Goal: Information Seeking & Learning: Learn about a topic

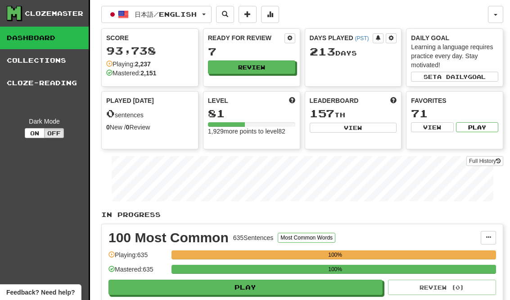
click at [282, 71] on button "Review" at bounding box center [251, 67] width 87 height 14
select select "********"
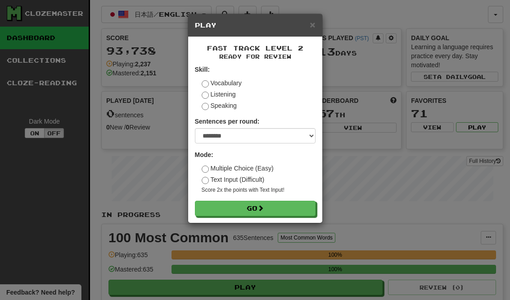
click at [298, 209] on button "Go" at bounding box center [255, 207] width 121 height 15
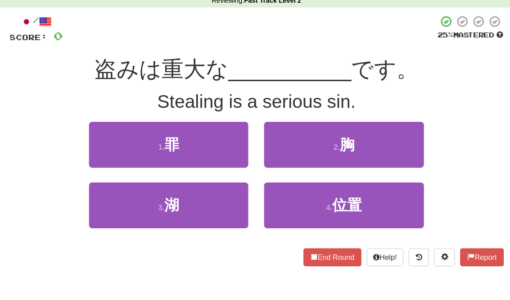
scroll to position [13, 0]
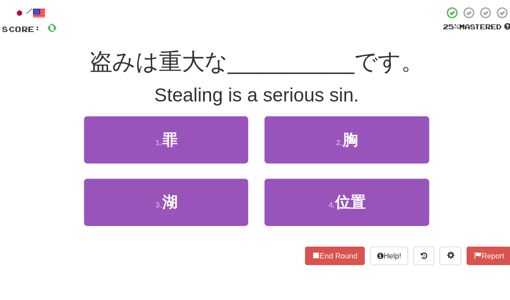
click at [112, 132] on button "1 . 罪" at bounding box center [180, 151] width 137 height 39
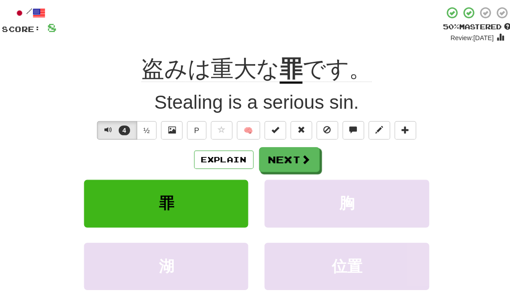
click at [292, 164] on span at bounding box center [296, 168] width 8 height 8
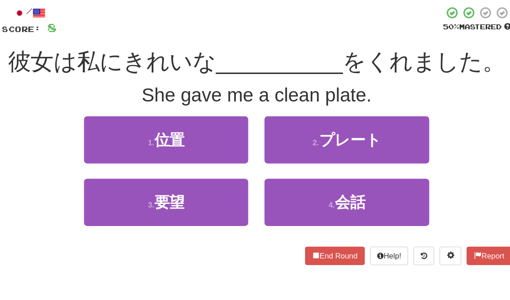
click at [307, 145] on span "プレート" at bounding box center [333, 152] width 52 height 14
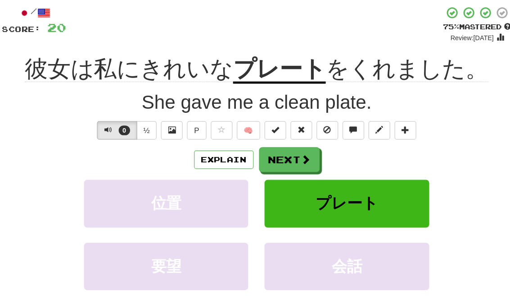
click at [292, 164] on span at bounding box center [296, 168] width 8 height 8
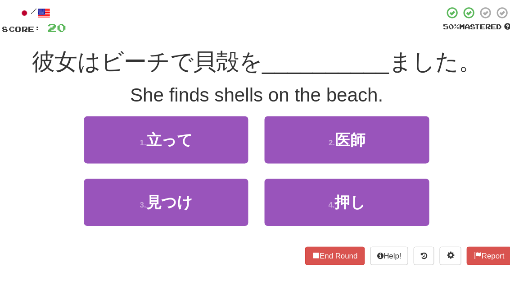
click at [195, 184] on button "3 . 見つけ" at bounding box center [180, 203] width 137 height 39
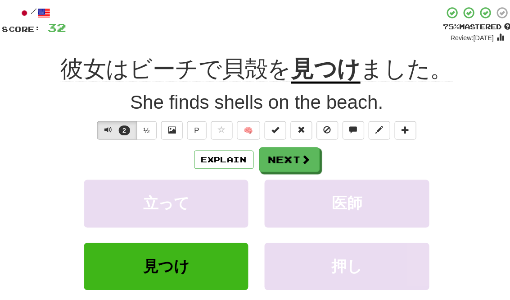
click at [203, 161] on button "Explain" at bounding box center [228, 168] width 50 height 15
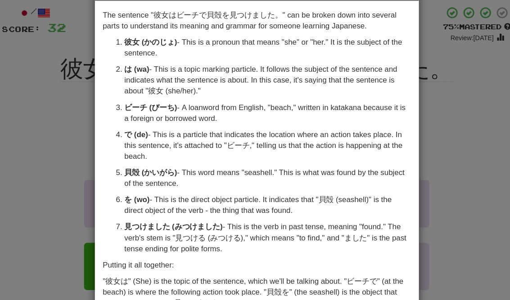
click at [55, 79] on div "× Explanation The sentence "彼女はビーチで貝殻を見つけました。" can be broken down into several …" at bounding box center [255, 150] width 510 height 300
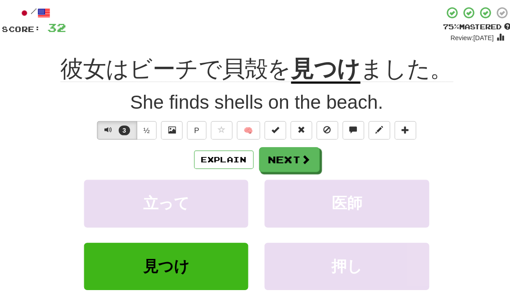
click at [257, 158] on button "Next" at bounding box center [282, 168] width 50 height 21
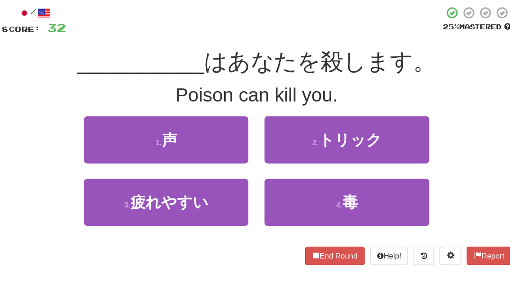
click at [271, 184] on button "4 . 毒" at bounding box center [330, 203] width 137 height 39
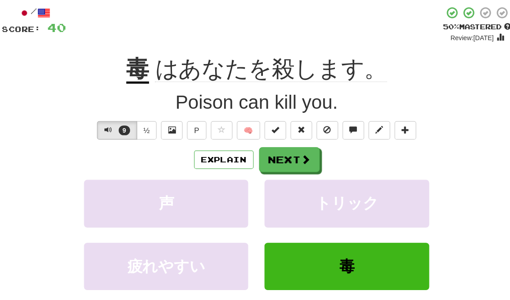
click at [292, 164] on span at bounding box center [296, 168] width 8 height 8
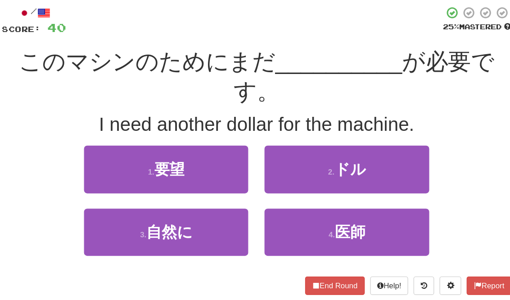
click at [305, 157] on button "2 . ドル" at bounding box center [330, 176] width 137 height 39
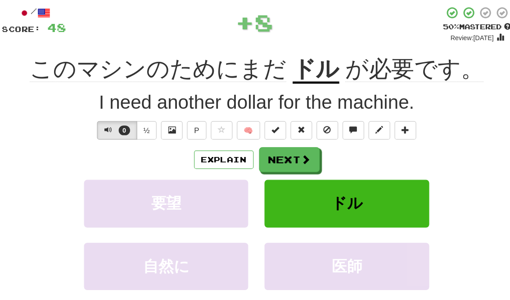
click at [257, 158] on button "Next" at bounding box center [282, 168] width 50 height 21
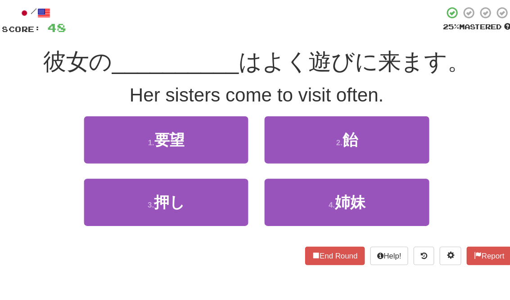
click at [320, 197] on span "姉妹" at bounding box center [332, 204] width 25 height 14
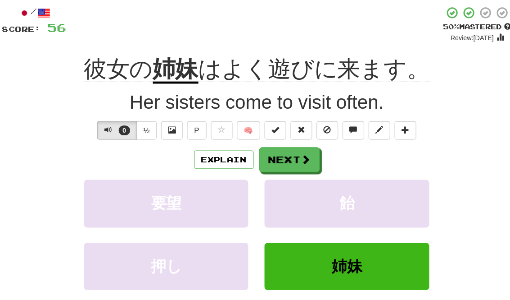
click at [203, 161] on button "Explain" at bounding box center [228, 168] width 50 height 15
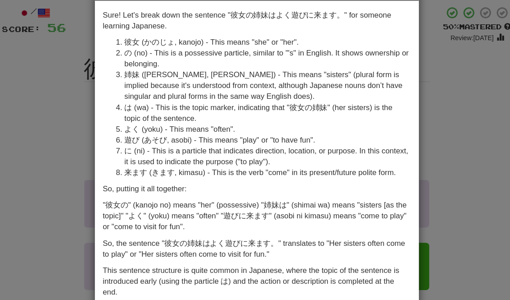
click at [372, 140] on div "× Explanation Sure! Let's break down the sentence "彼女の姉妹はよく遊びに来ます。" for someone…" at bounding box center [255, 150] width 510 height 300
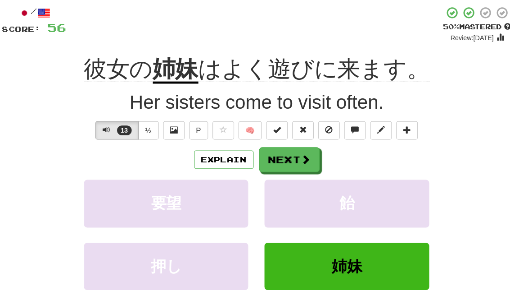
click at [203, 161] on button "Explain" at bounding box center [228, 168] width 50 height 15
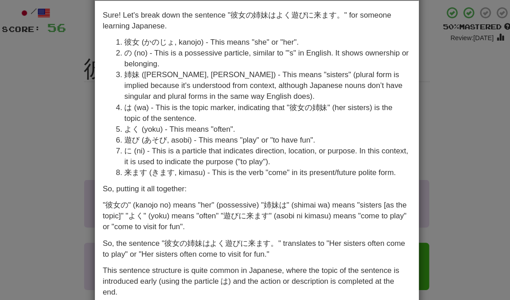
click at [380, 146] on div "× Explanation Sure! Let's break down the sentence "彼女の姉妹はよく遊びに来ます。" for someone…" at bounding box center [255, 150] width 510 height 300
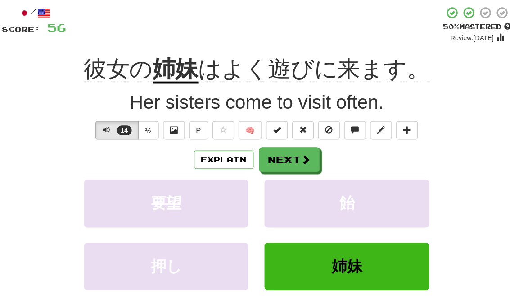
click at [261, 158] on button "Next" at bounding box center [282, 168] width 50 height 21
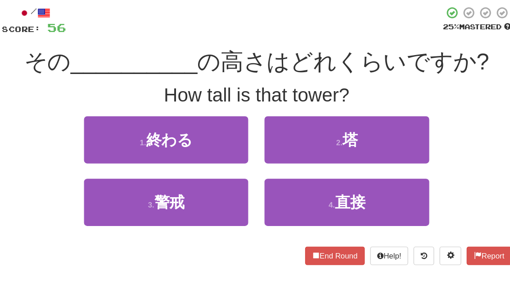
click at [392, 91] on div "/ Score: 56 25 % Mastered その __________ の高さはどれくらいですか? How tall is that tower? 1…" at bounding box center [256, 148] width 424 height 215
click at [345, 132] on button "2 . 塔" at bounding box center [330, 151] width 137 height 39
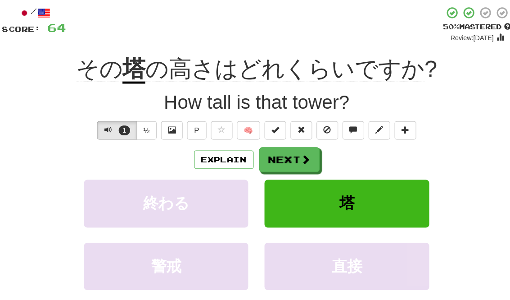
scroll to position [0, 0]
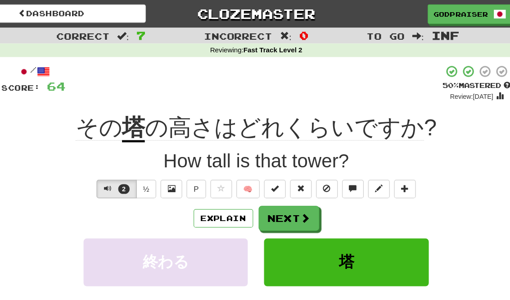
click at [203, 181] on button "Explain" at bounding box center [228, 180] width 50 height 15
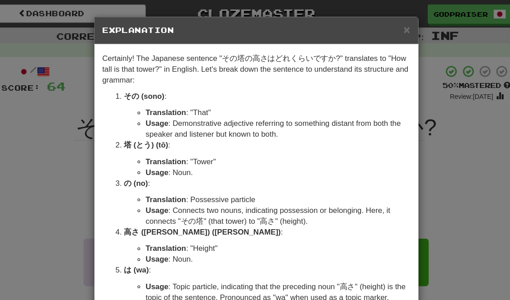
click at [378, 184] on div "× Explanation Certainly! The Japanese sentence "その塔の高さはどれくらいですか?" translates to…" at bounding box center [255, 150] width 510 height 300
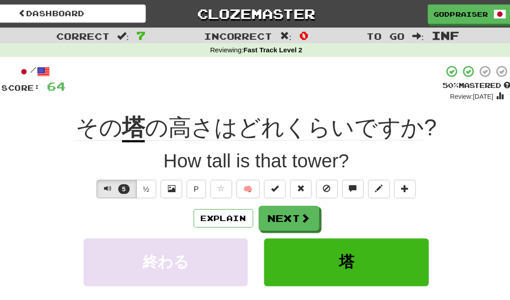
click at [260, 187] on button "Next" at bounding box center [282, 181] width 50 height 21
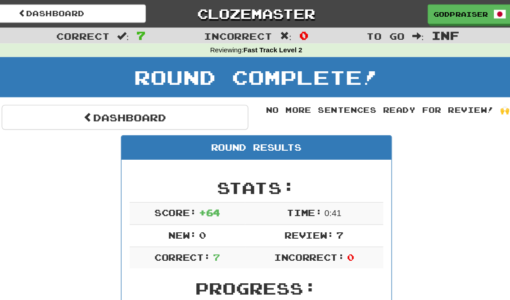
click at [189, 100] on link "Dashboard" at bounding box center [146, 97] width 205 height 21
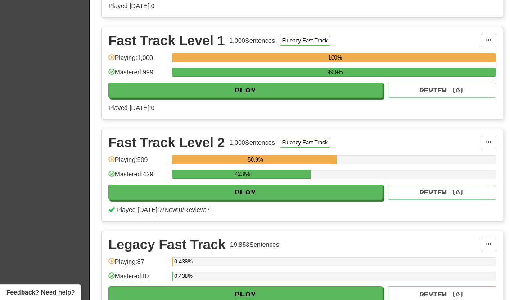
scroll to position [443, 0]
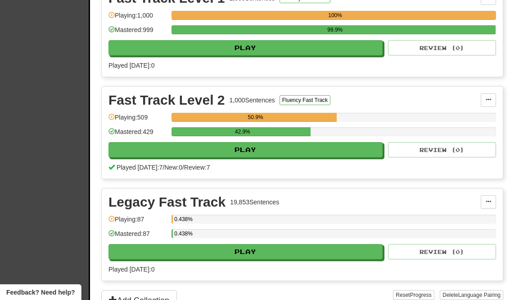
click at [129, 149] on button "Play" at bounding box center [246, 149] width 274 height 15
select select "********"
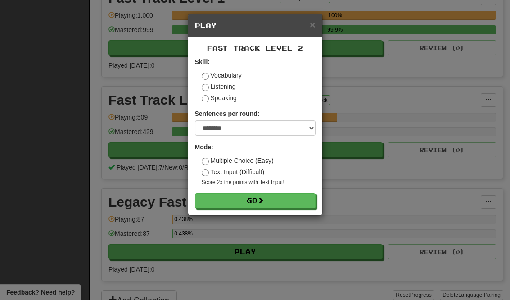
click at [213, 199] on button "Go" at bounding box center [255, 200] width 121 height 15
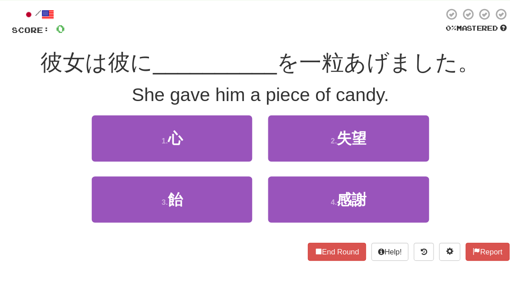
scroll to position [16, 0]
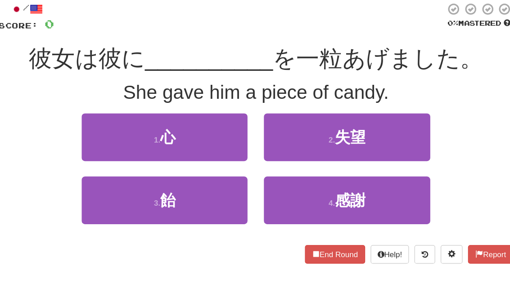
click at [112, 181] on button "3 . 飴" at bounding box center [180, 200] width 137 height 39
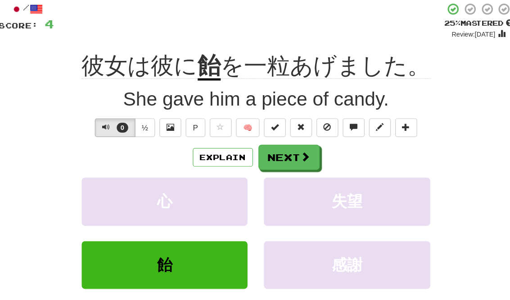
click at [203, 158] on button "Explain" at bounding box center [228, 165] width 50 height 15
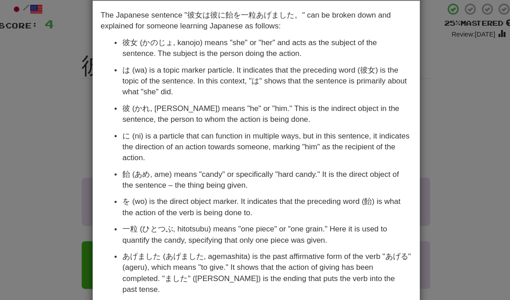
click at [380, 101] on div "× Explanation The Japanese sentence "彼女は彼に飴を一粒あげました。" can be broken down and ex…" at bounding box center [255, 150] width 510 height 300
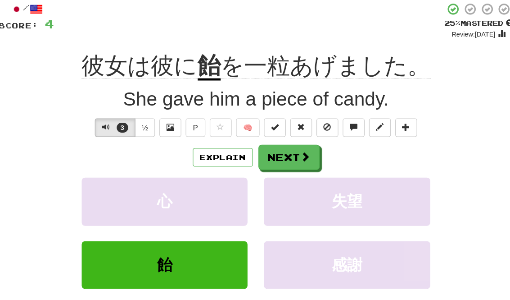
click at [376, 66] on div "/ Score: 4 + 4 25 % Mastered Review: 2025-09-19 彼女は彼に 飴 を一粒あげました。 She gave him …" at bounding box center [256, 179] width 424 height 282
click at [260, 155] on button "Next" at bounding box center [282, 165] width 50 height 21
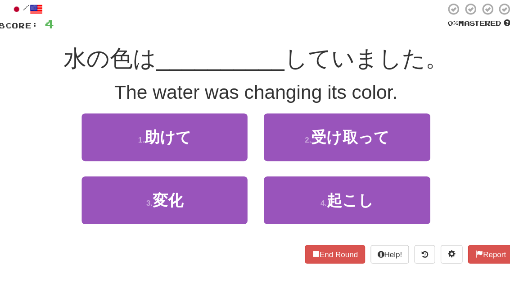
click at [195, 181] on button "3 . 変化" at bounding box center [180, 200] width 137 height 39
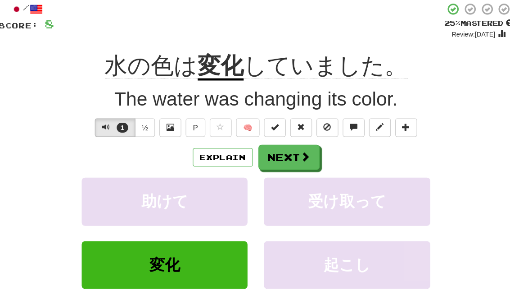
click at [258, 155] on button "Next" at bounding box center [282, 165] width 50 height 21
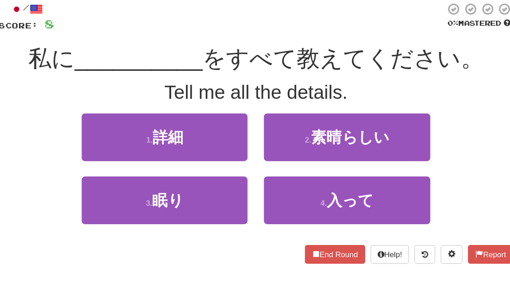
click at [190, 129] on button "1 . 詳細" at bounding box center [180, 148] width 137 height 39
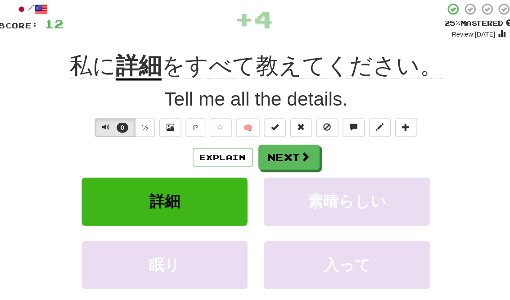
click at [203, 158] on button "Explain" at bounding box center [228, 165] width 50 height 15
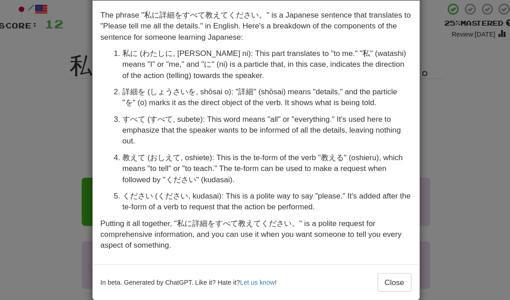
click at [388, 83] on div "× Explanation The phrase "私に詳細をすべて教えてください。" is a Japanese sentence that transla…" at bounding box center [255, 150] width 510 height 300
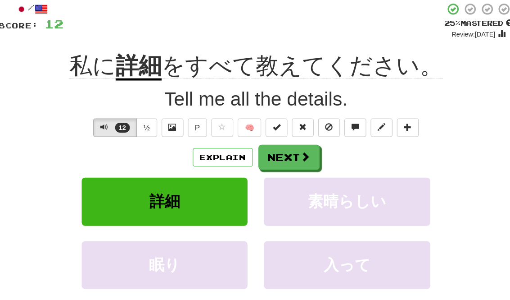
click at [260, 155] on button "Next" at bounding box center [282, 165] width 50 height 21
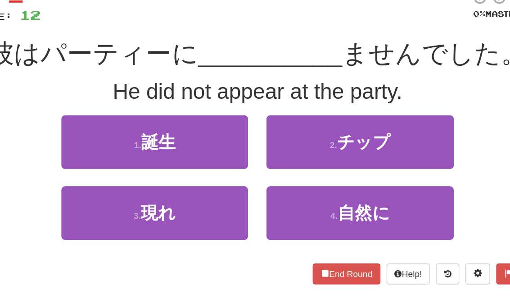
click at [112, 181] on button "3 . 現れ" at bounding box center [180, 200] width 137 height 39
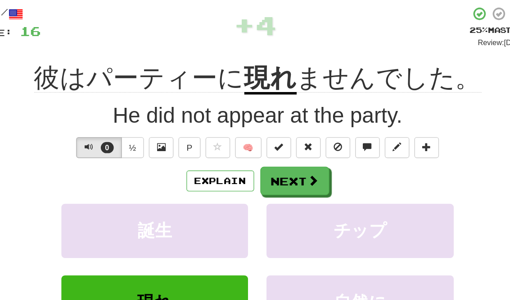
click at [203, 158] on button "Explain" at bounding box center [228, 165] width 50 height 15
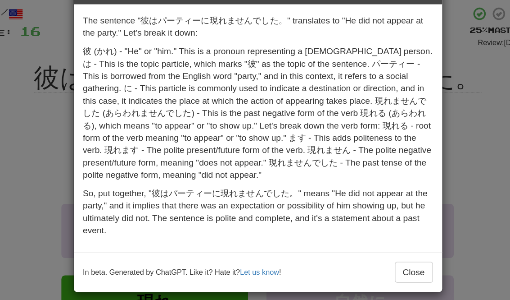
click at [351, 83] on div "× Explanation The sentence "彼はパーティーに現れませんでした。" translates to "He did not appear…" at bounding box center [255, 150] width 510 height 300
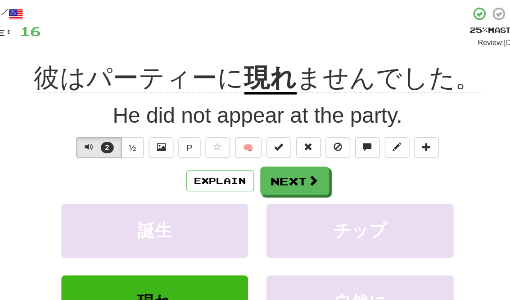
click at [292, 161] on span at bounding box center [296, 165] width 8 height 8
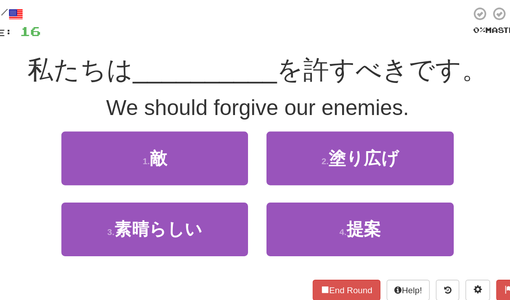
click at [166, 129] on button "1 . 敵" at bounding box center [180, 148] width 137 height 39
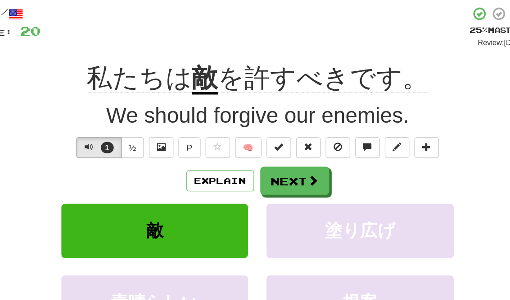
click at [257, 155] on button "Next" at bounding box center [282, 165] width 50 height 21
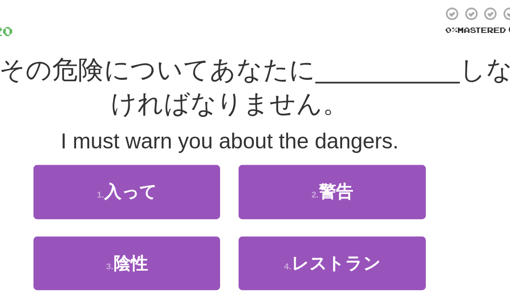
click at [153, 206] on button "3 . 陰性" at bounding box center [180, 225] width 137 height 39
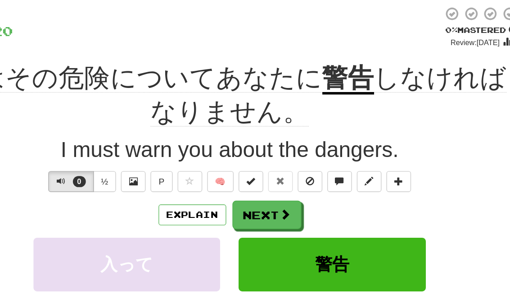
click at [203, 182] on button "Explain" at bounding box center [228, 189] width 50 height 15
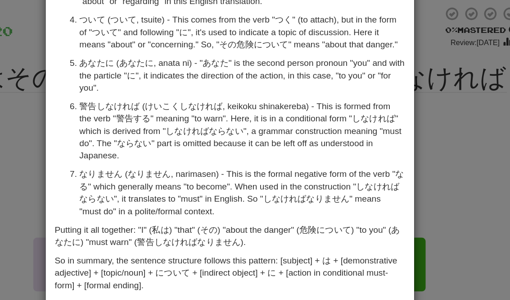
scroll to position [127, 0]
click at [328, 50] on div "× Explanation Certainly! The sentence "私はその危険についてあなたに警告しなければなりません。" translates …" at bounding box center [255, 150] width 510 height 300
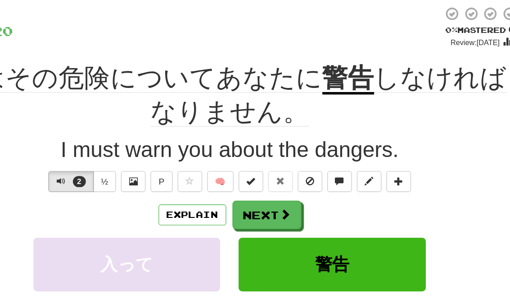
click at [292, 186] on span at bounding box center [296, 190] width 8 height 8
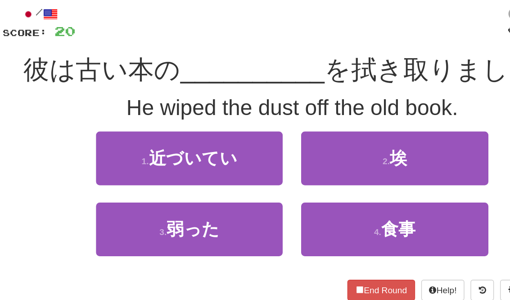
click at [318, 129] on button "2 . 埃" at bounding box center [330, 148] width 137 height 39
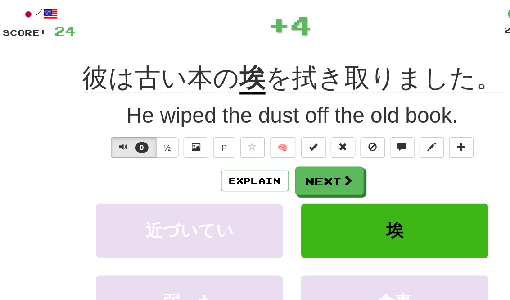
scroll to position [0, 0]
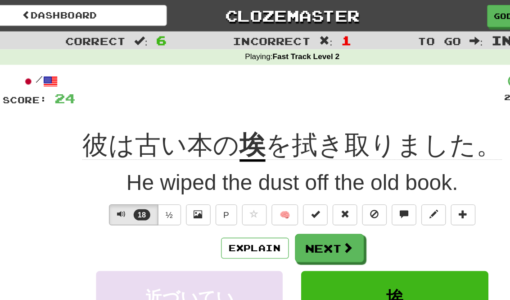
click at [257, 180] on button "Next" at bounding box center [282, 181] width 50 height 21
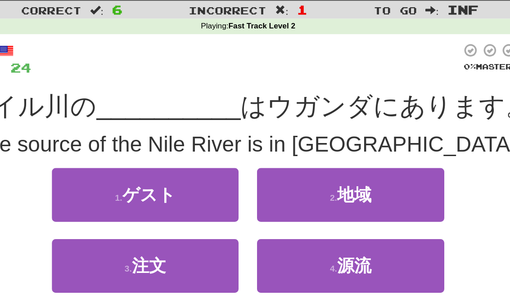
click at [154, 200] on button "3 . 注文" at bounding box center [180, 216] width 137 height 39
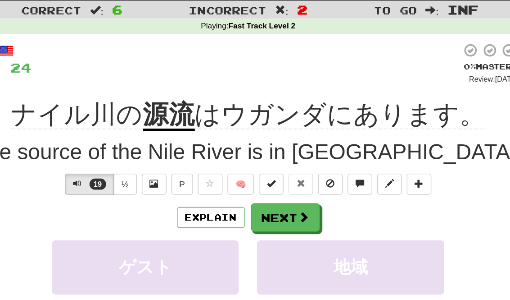
click at [203, 173] on button "Explain" at bounding box center [228, 180] width 50 height 15
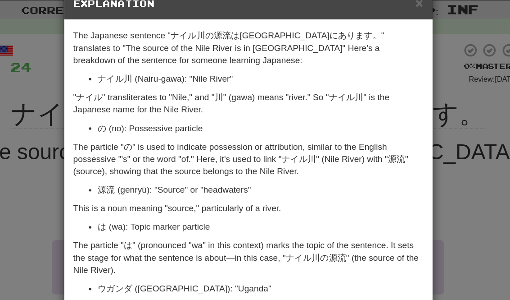
click at [332, 121] on div "× Explanation The Japanese sentence "ナイル川の源流はウガンダにあります。" translates to "The sou…" at bounding box center [255, 150] width 510 height 300
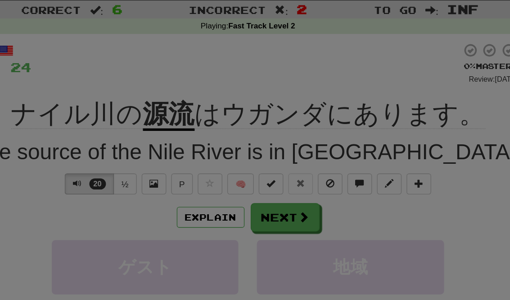
click at [348, 122] on div "The source of the Nile River is in Uganda." at bounding box center [256, 133] width 424 height 23
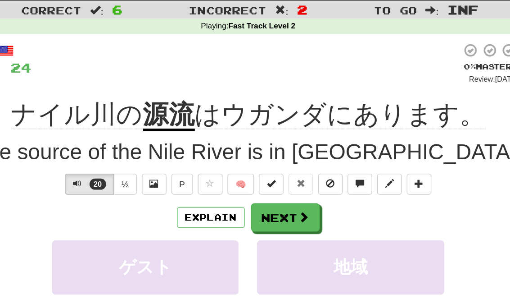
click at [257, 171] on button "Next" at bounding box center [282, 181] width 50 height 21
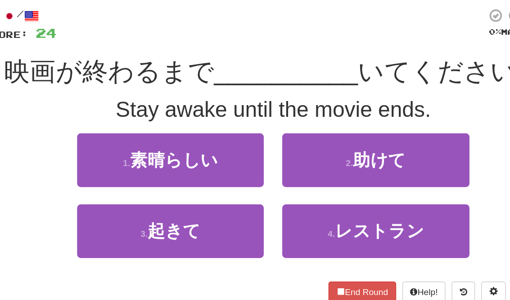
click at [164, 210] on span "起きて" at bounding box center [183, 217] width 39 height 14
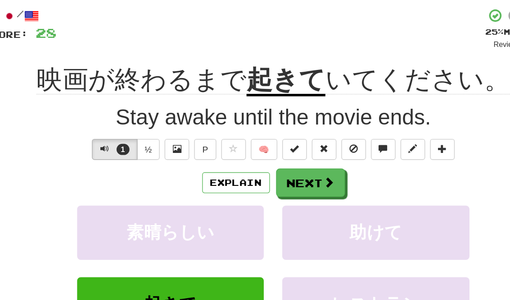
click at [292, 177] on span at bounding box center [296, 181] width 8 height 8
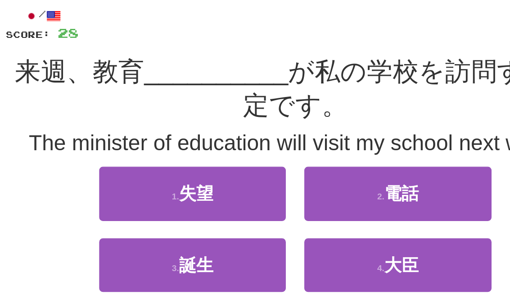
click at [315, 222] on button "4 . 大臣" at bounding box center [330, 241] width 137 height 39
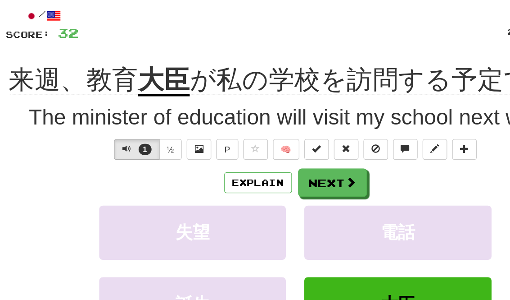
click at [203, 173] on button "Explain" at bounding box center [228, 180] width 50 height 15
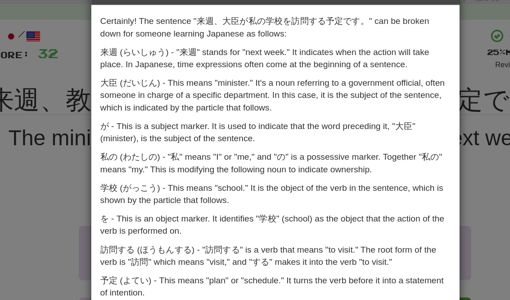
click at [360, 97] on div "× Explanation Certainly! The sentence "来週、大臣が私の学校を訪問する予定です。" can be broken down…" at bounding box center [255, 150] width 510 height 300
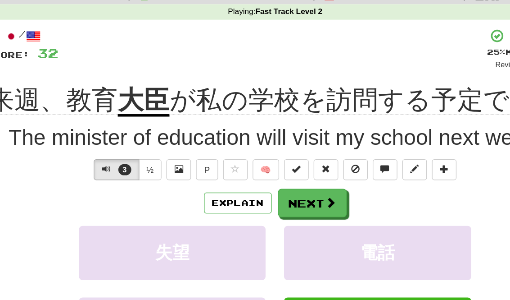
click at [292, 177] on span at bounding box center [296, 181] width 8 height 8
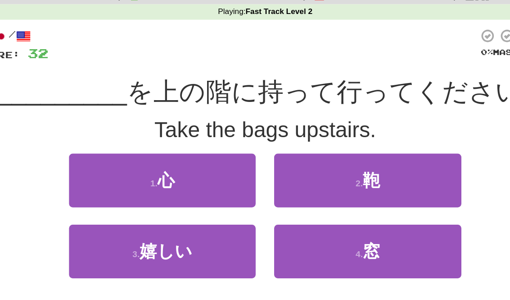
click at [303, 145] on button "2 . 鞄" at bounding box center [330, 164] width 137 height 39
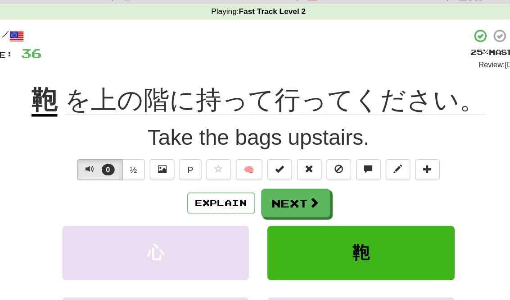
click at [257, 171] on button "Next" at bounding box center [282, 181] width 50 height 21
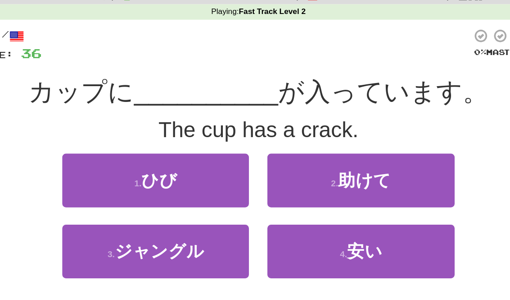
click at [293, 197] on button "4 . 安い" at bounding box center [330, 216] width 137 height 39
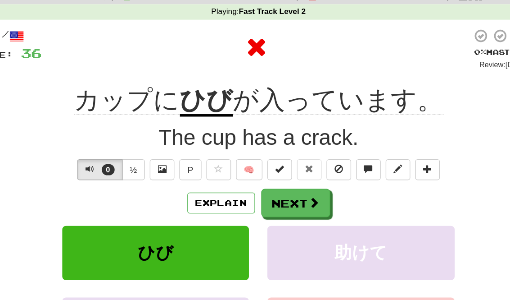
click at [305, 149] on button at bounding box center [314, 156] width 18 height 15
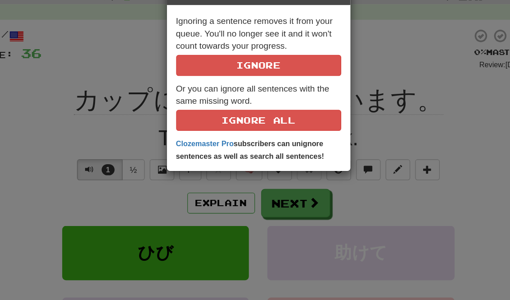
click at [258, 154] on div "× Ignore Ignoring a sentence removes it from your queue. You'll no longer see i…" at bounding box center [255, 150] width 510 height 300
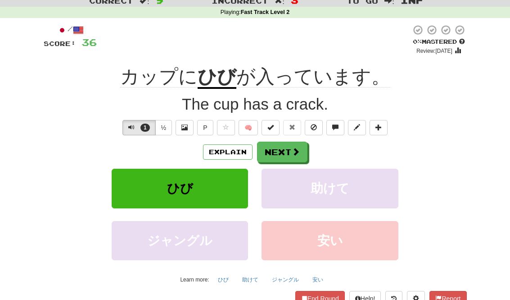
click at [297, 157] on button "Next" at bounding box center [282, 151] width 50 height 21
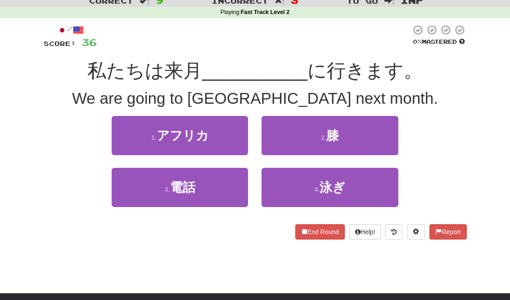
scroll to position [34, 0]
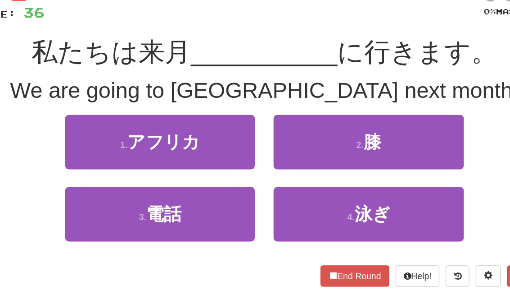
click at [175, 111] on button "1 . アフリカ" at bounding box center [180, 130] width 137 height 39
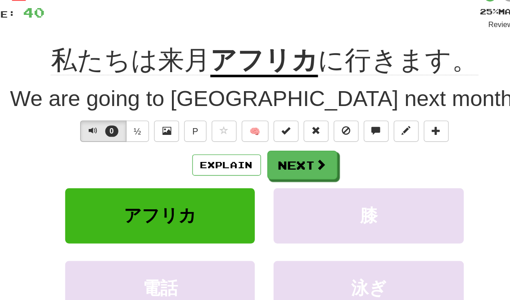
click at [257, 137] on button "Next" at bounding box center [282, 147] width 50 height 21
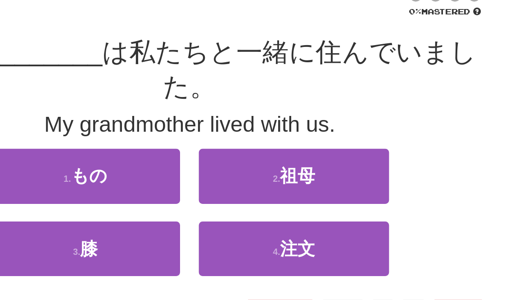
click at [262, 136] on button "2 . 祖母" at bounding box center [330, 155] width 137 height 39
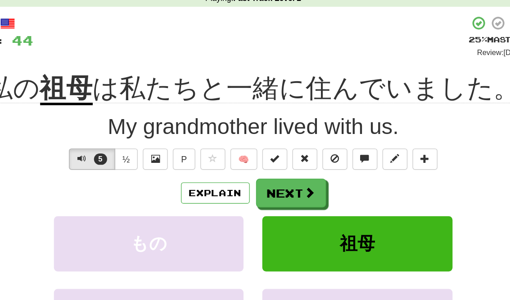
click at [257, 139] on button "Next" at bounding box center [282, 147] width 50 height 21
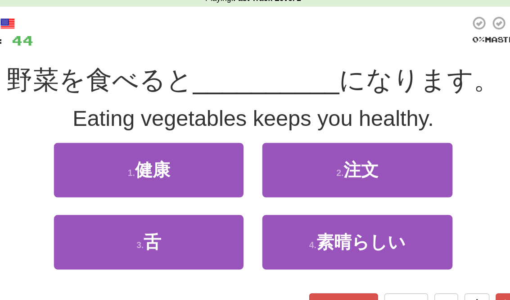
click at [112, 124] on button "1 . 健康" at bounding box center [180, 130] width 137 height 39
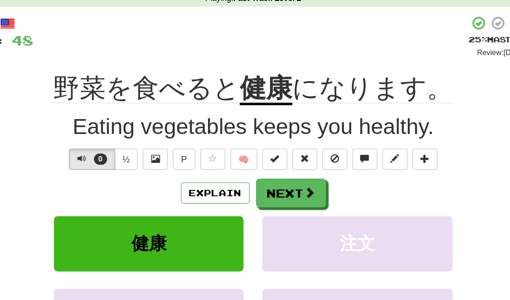
click at [257, 137] on button "Next" at bounding box center [282, 147] width 50 height 21
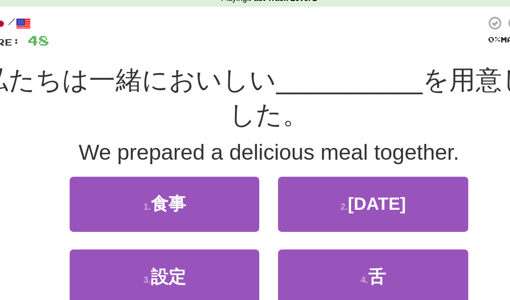
click at [112, 140] on button "1 . 食事" at bounding box center [180, 155] width 137 height 39
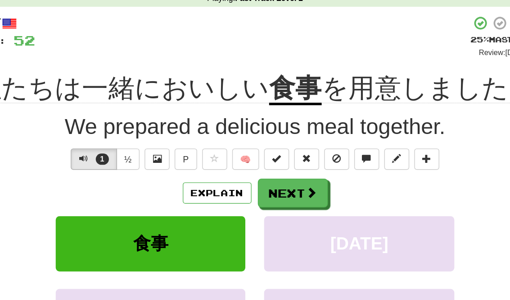
click at [257, 137] on button "Next" at bounding box center [282, 147] width 50 height 21
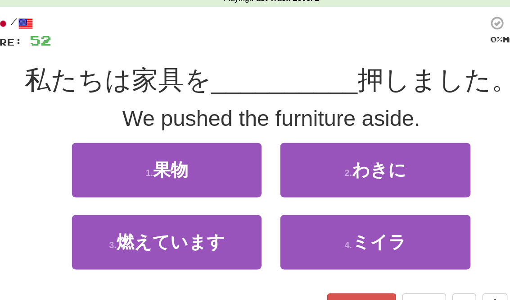
click at [313, 124] on span "わきに" at bounding box center [332, 131] width 39 height 14
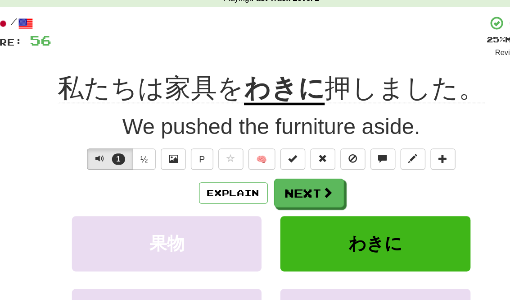
click at [203, 140] on button "Explain" at bounding box center [228, 147] width 50 height 15
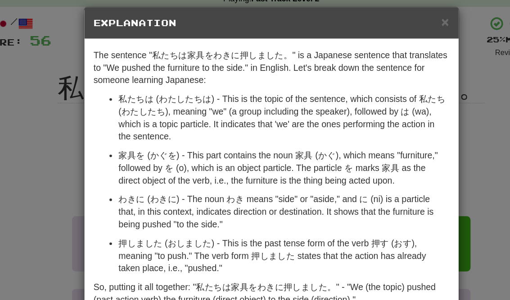
click at [55, 40] on div "× Explanation The sentence "私たちは家具をわきに押しました。" is a Japanese sentence that trans…" at bounding box center [255, 150] width 510 height 300
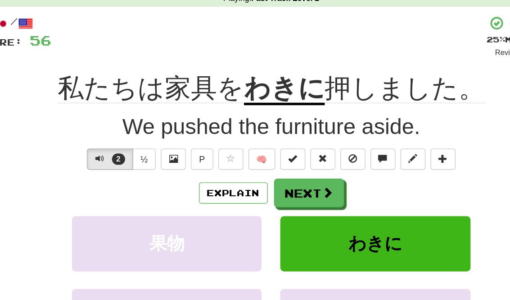
click at [133, 64] on span "私たちは家具を" at bounding box center [168, 72] width 134 height 22
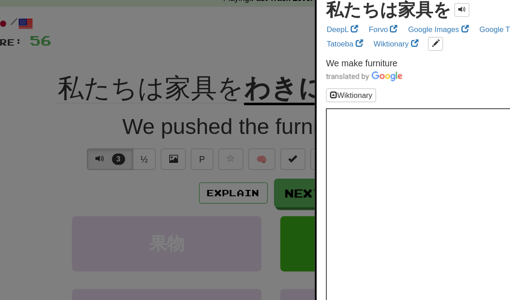
click at [77, 30] on div at bounding box center [255, 150] width 510 height 300
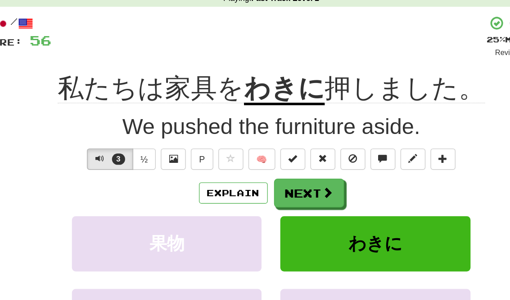
click at [203, 140] on button "Explain" at bounding box center [228, 147] width 50 height 15
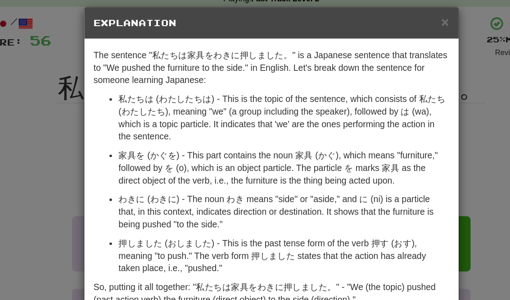
click at [39, 61] on div "× Explanation The sentence "私たちは家具をわきに押しました。" is a Japanese sentence that trans…" at bounding box center [255, 150] width 510 height 300
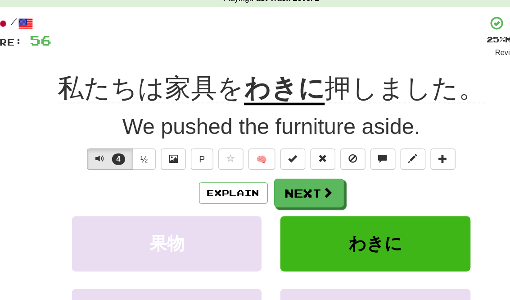
click at [257, 137] on button "Next" at bounding box center [282, 147] width 50 height 21
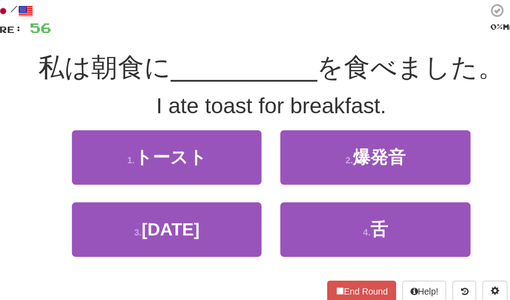
click at [296, 219] on button "End Round" at bounding box center [321, 226] width 50 height 15
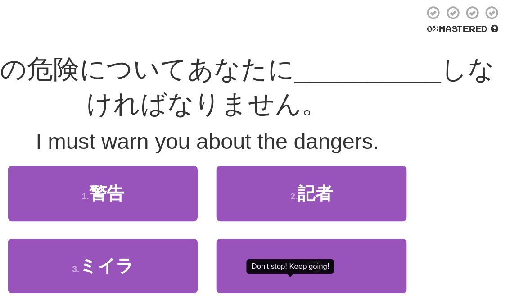
click at [44, 86] on div "/ Score: 56 0 % Mastered 私はその危険についてあなたに __________ しなければなりません。 I must warn you …" at bounding box center [256, 140] width 424 height 239
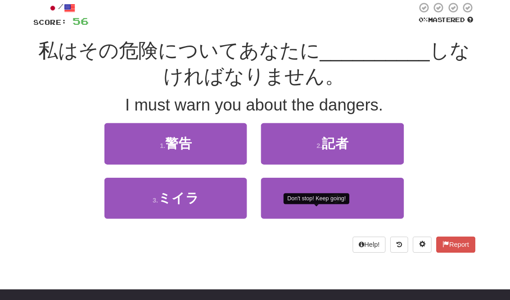
scroll to position [53, 0]
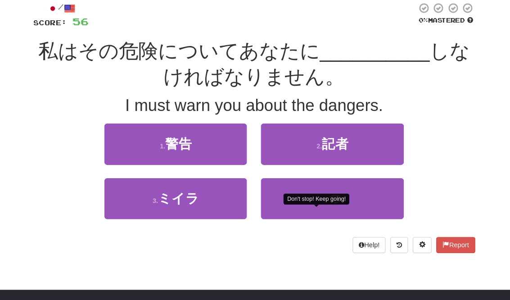
click at [112, 136] on button "1 . 警告" at bounding box center [180, 137] width 137 height 39
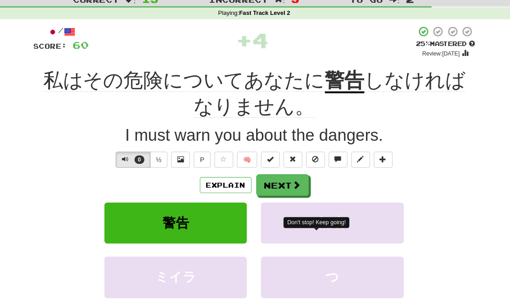
scroll to position [30, 0]
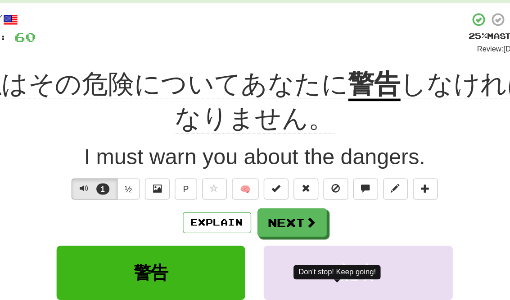
click at [292, 173] on span at bounding box center [296, 177] width 8 height 8
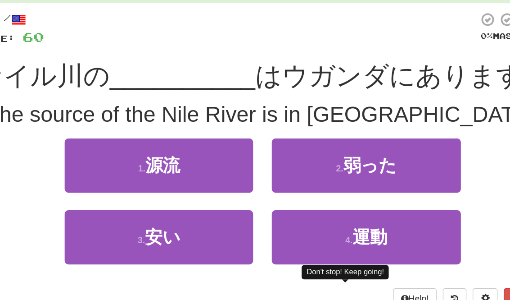
click at [112, 120] on button "1 . 源流" at bounding box center [180, 135] width 137 height 39
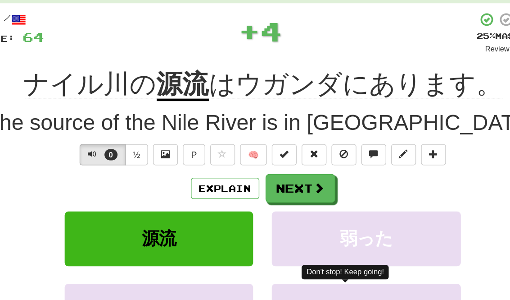
click at [203, 145] on button "Explain" at bounding box center [228, 152] width 50 height 15
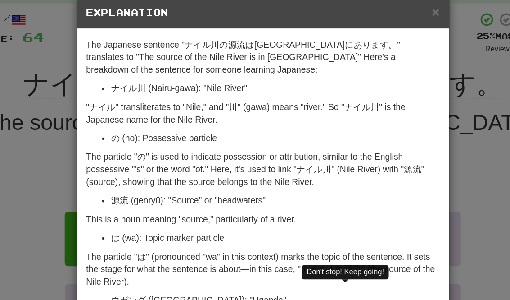
click at [20, 100] on div "× Explanation The Japanese sentence "ナイル川の源流はウガンダにあります。" translates to "The sou…" at bounding box center [255, 150] width 510 height 300
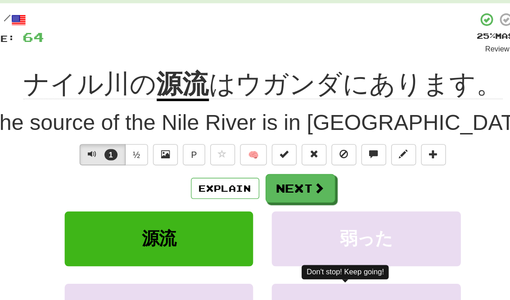
click at [257, 142] on button "Next" at bounding box center [282, 152] width 50 height 21
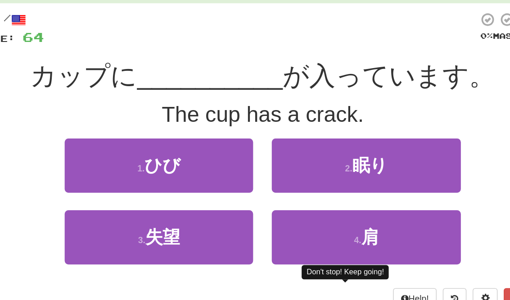
click at [112, 116] on button "1 . ひび" at bounding box center [180, 135] width 137 height 39
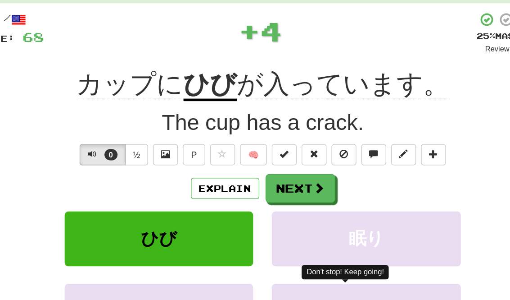
click at [292, 148] on span at bounding box center [296, 152] width 8 height 8
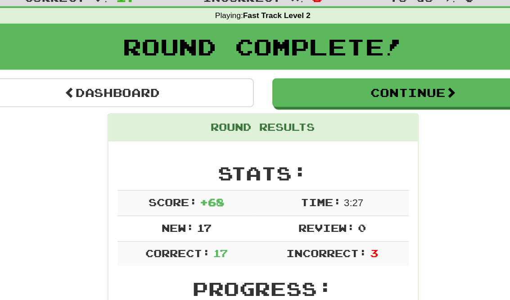
scroll to position [13, 0]
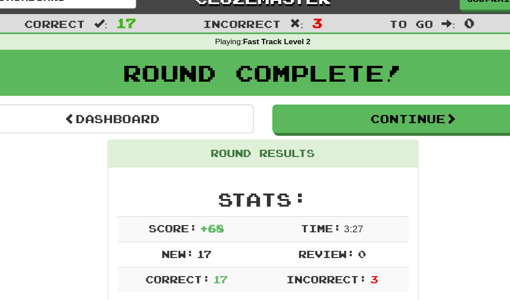
click at [173, 87] on link "Dashboard" at bounding box center [146, 86] width 205 height 21
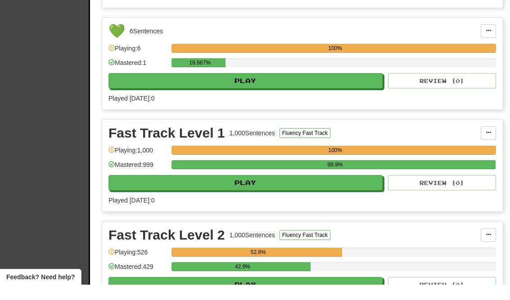
scroll to position [309, 0]
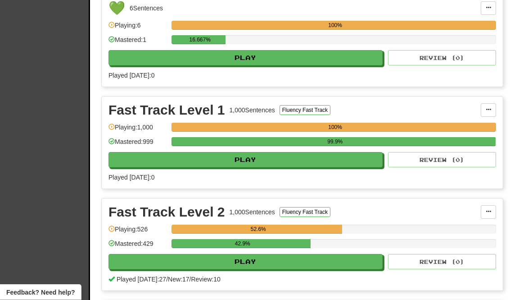
click at [150, 261] on button "Play" at bounding box center [246, 261] width 274 height 15
select select "********"
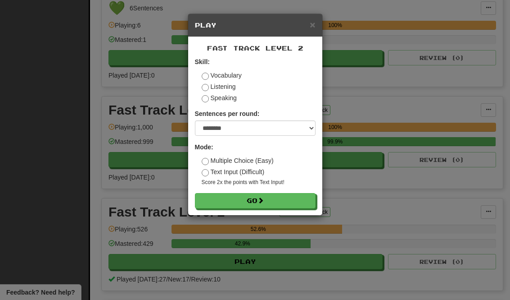
click at [215, 197] on button "Go" at bounding box center [255, 200] width 121 height 15
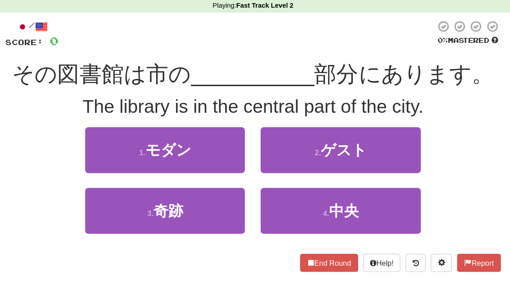
scroll to position [9, 0]
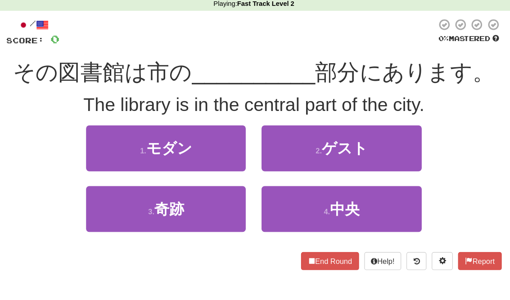
click at [334, 188] on button "4 . 中央" at bounding box center [330, 207] width 137 height 39
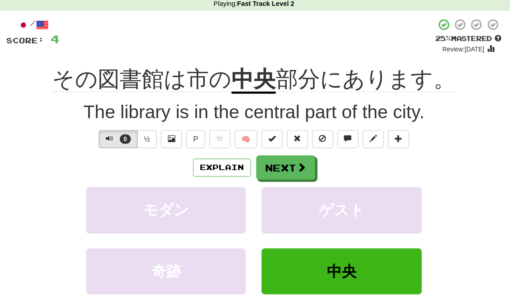
click at [203, 165] on button "Explain" at bounding box center [228, 172] width 50 height 15
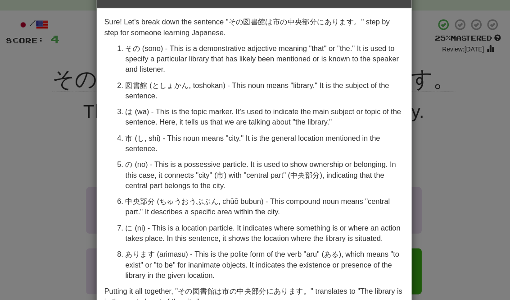
click at [49, 129] on div "× Explanation Sure! Let's break down the sentence "その図書館は市の中央部分にあります。" step by …" at bounding box center [255, 150] width 510 height 300
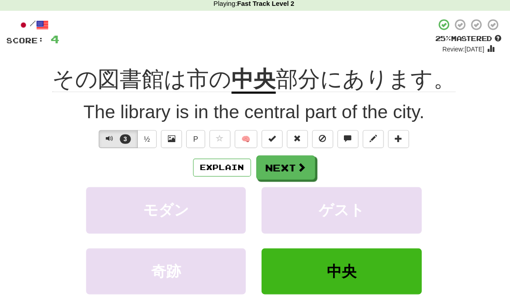
click at [257, 162] on button "Next" at bounding box center [282, 172] width 50 height 21
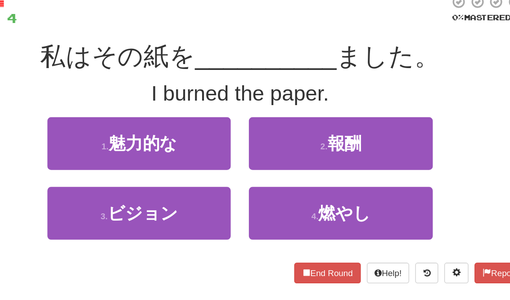
click at [314, 201] on span "燃やし" at bounding box center [333, 208] width 39 height 14
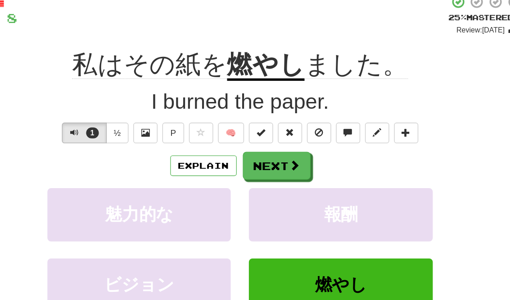
click at [203, 165] on button "Explain" at bounding box center [228, 172] width 50 height 15
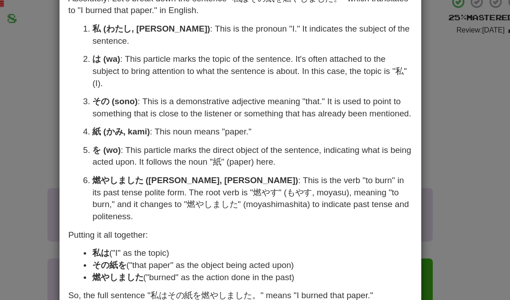
click at [337, 38] on div "× Explanation Absolutely! Let's break down the sentence "私はその紙を燃やしました。" which t…" at bounding box center [255, 150] width 510 height 300
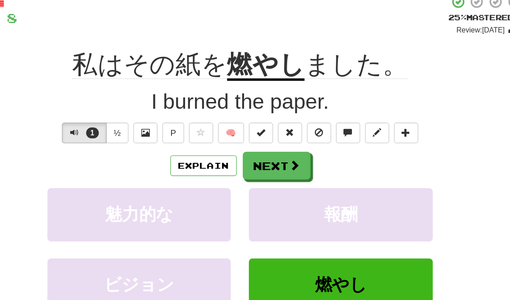
click at [292, 168] on span at bounding box center [296, 172] width 8 height 8
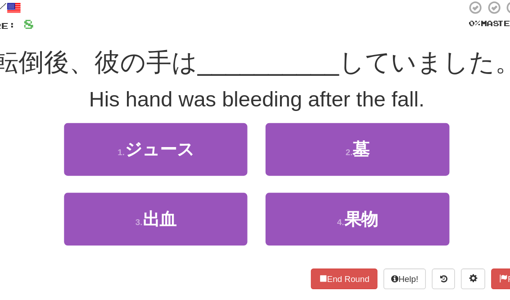
click at [165, 188] on button "3 . 出血" at bounding box center [180, 207] width 137 height 39
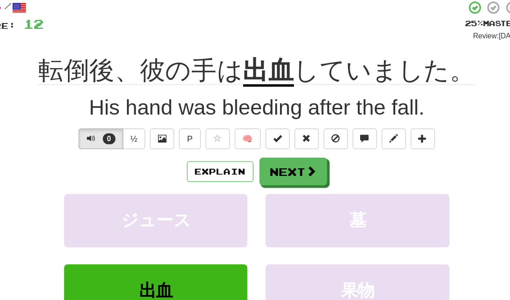
click at [203, 165] on button "Explain" at bounding box center [228, 172] width 50 height 15
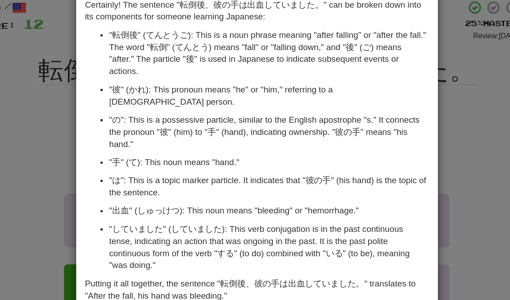
click at [352, 38] on div "× Explanation Certainly! The sentence "転倒後、彼の手は出血していました。" can be broken down in…" at bounding box center [255, 150] width 510 height 300
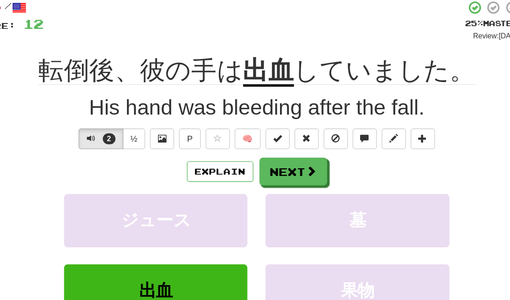
click at [257, 162] on button "Next" at bounding box center [282, 172] width 50 height 21
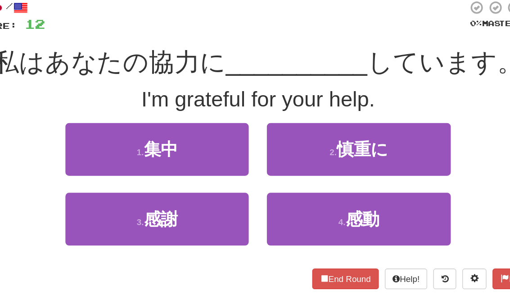
click at [262, 188] on button "4 . 感動" at bounding box center [330, 207] width 137 height 39
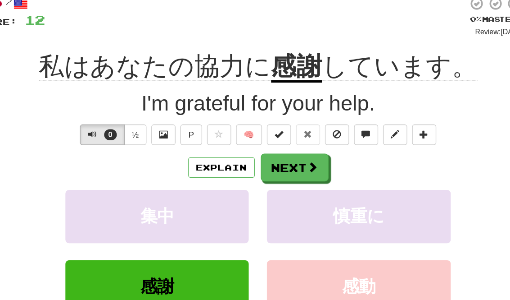
click at [292, 168] on span at bounding box center [296, 172] width 8 height 8
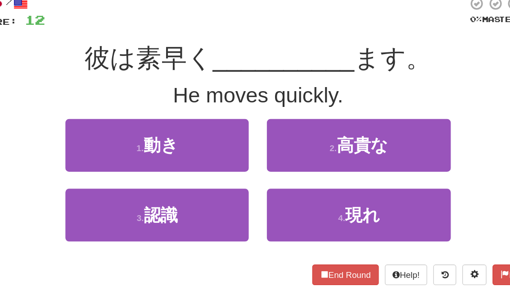
click at [112, 137] on button "1 . 動き" at bounding box center [180, 156] width 137 height 39
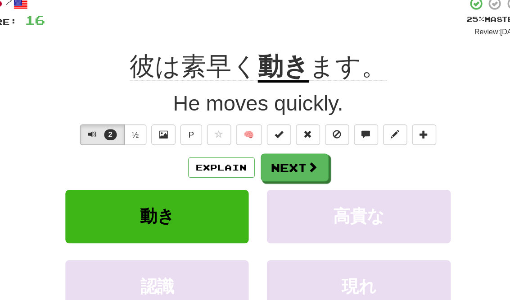
click at [203, 165] on button "Explain" at bounding box center [228, 172] width 50 height 15
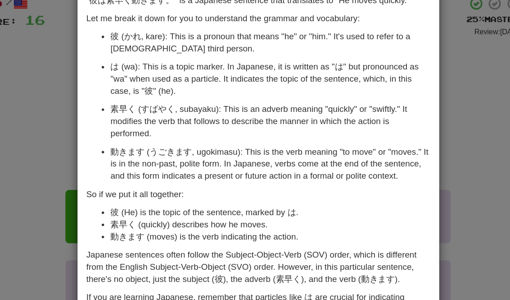
click at [34, 131] on div "× Explanation "彼は素早く動きます。" is a Japanese sentence that translates to "He moves …" at bounding box center [255, 150] width 510 height 300
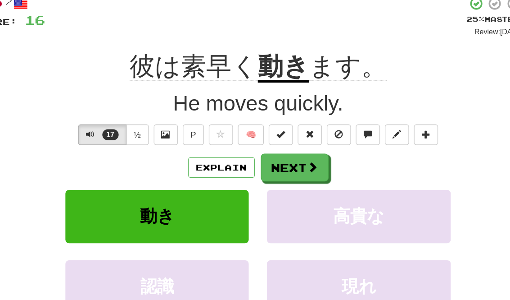
click at [257, 162] on button "Next" at bounding box center [282, 172] width 50 height 21
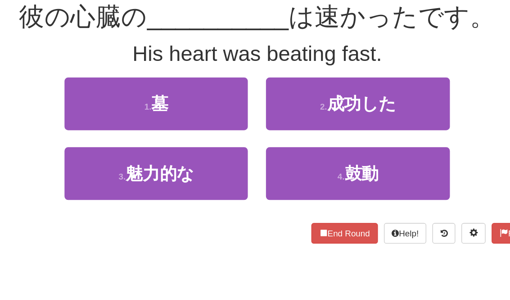
click at [262, 174] on button "4 . 鼓動" at bounding box center [330, 193] width 137 height 39
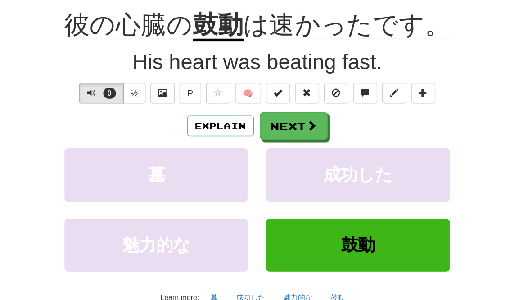
scroll to position [23, 0]
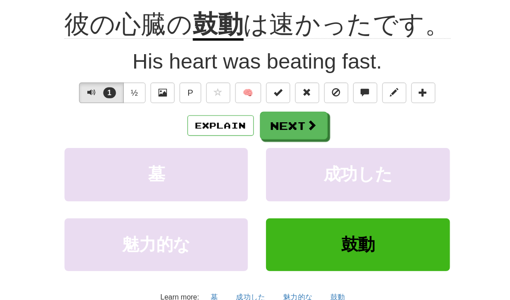
click at [203, 150] on button "Explain" at bounding box center [228, 157] width 50 height 15
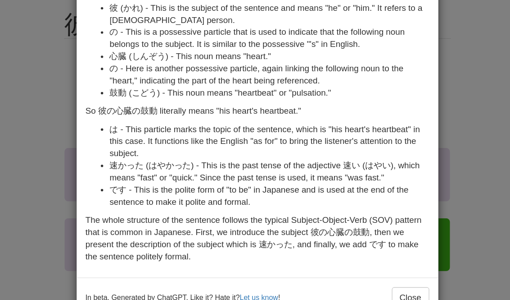
click at [347, 56] on div "× Explanation The Japanese sentence "彼の心臓の鼓動は速かったです。" translates to "His heartb…" at bounding box center [255, 150] width 510 height 300
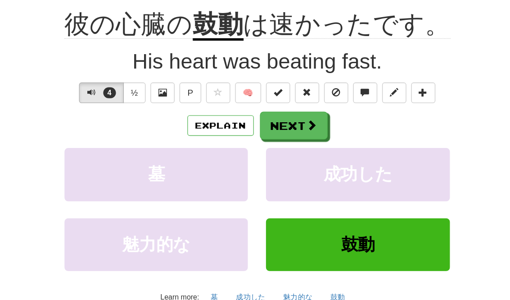
click at [257, 148] on button "Next" at bounding box center [282, 158] width 50 height 21
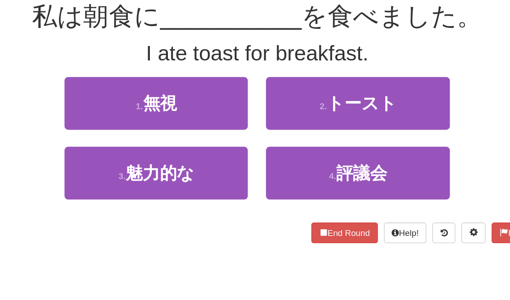
scroll to position [23, 0]
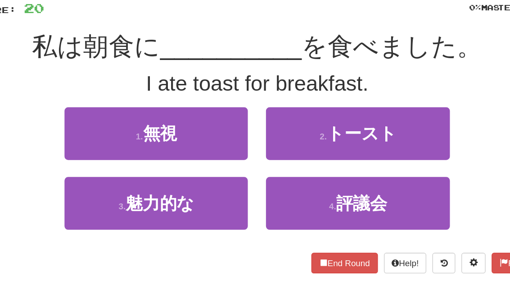
click at [297, 123] on button "2 . トースト" at bounding box center [330, 142] width 137 height 39
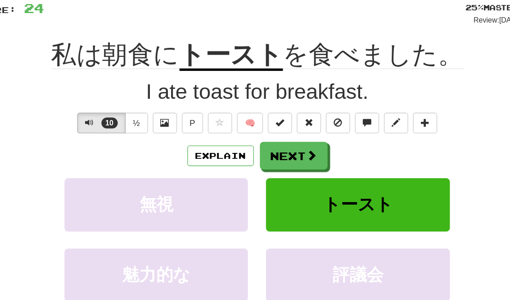
click at [257, 148] on button "Next" at bounding box center [282, 158] width 50 height 21
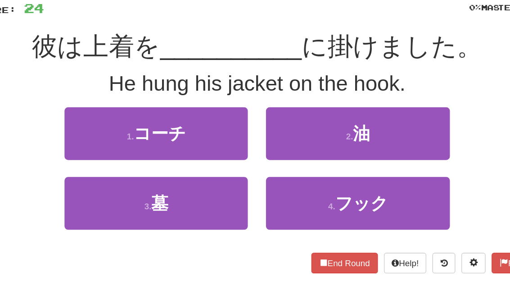
click at [321, 141] on small "2 ." at bounding box center [323, 144] width 5 height 7
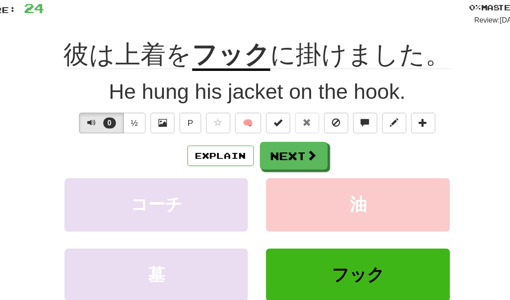
click at [257, 148] on button "Next" at bounding box center [282, 158] width 50 height 21
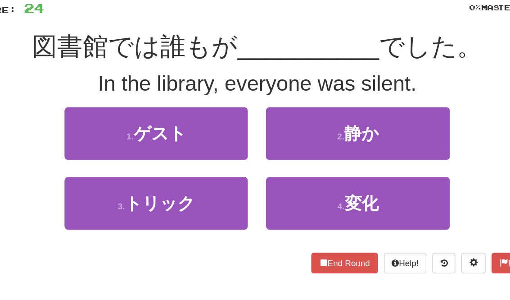
click at [262, 123] on button "2 . 静か" at bounding box center [330, 142] width 137 height 39
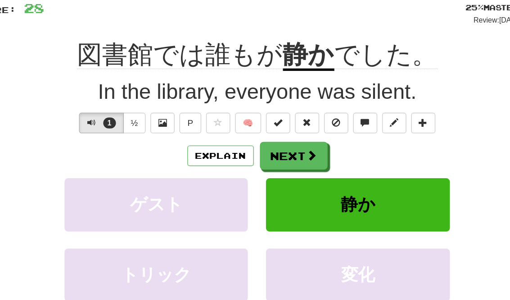
click at [257, 148] on button "Next" at bounding box center [282, 158] width 50 height 21
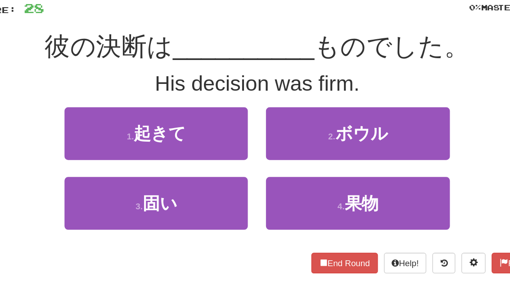
click at [173, 174] on button "3 . 固い" at bounding box center [180, 193] width 137 height 39
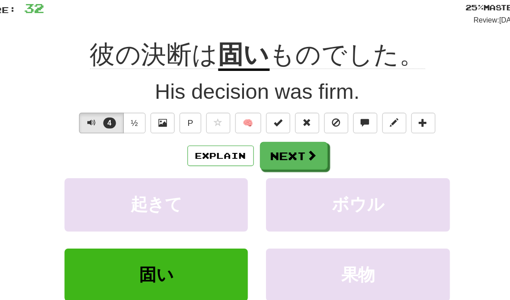
click at [292, 154] on span at bounding box center [296, 158] width 8 height 8
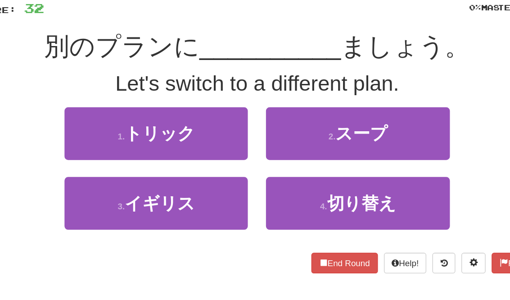
click at [262, 174] on button "4 . 切り替え" at bounding box center [330, 193] width 137 height 39
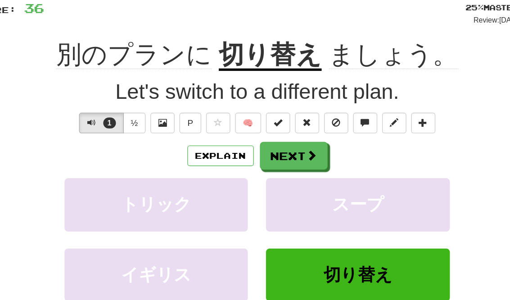
scroll to position [0, 0]
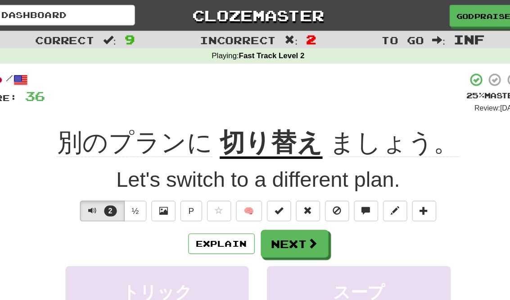
click at [203, 180] on button "Explain" at bounding box center [228, 180] width 50 height 15
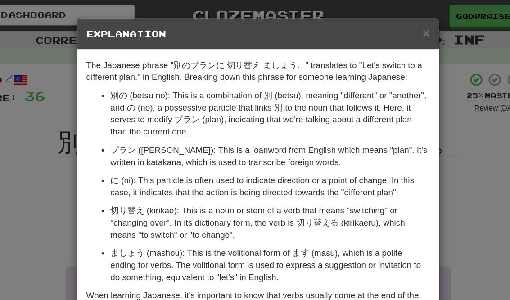
click at [18, 139] on div "× Explanation The Japanese phrase "別のプランに 切り替え ましょう。" translates to "Let's swit…" at bounding box center [255, 150] width 510 height 300
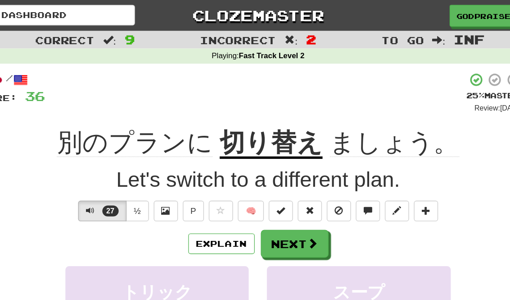
click at [292, 182] on span at bounding box center [296, 181] width 8 height 8
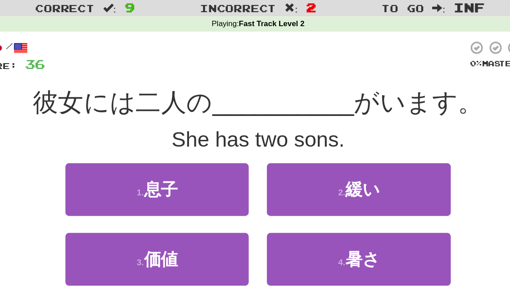
click at [112, 145] on button "1 . 息子" at bounding box center [180, 164] width 137 height 39
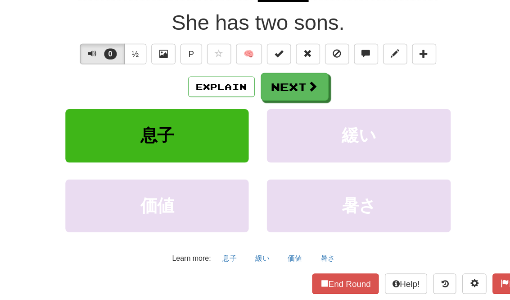
scroll to position [73, 0]
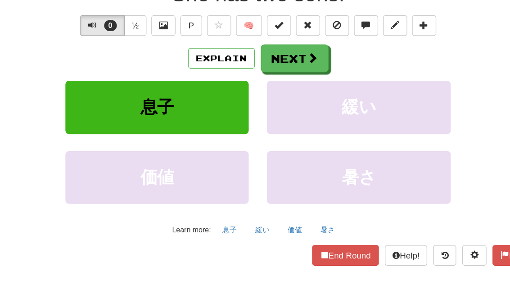
click at [296, 247] on button "End Round" at bounding box center [321, 254] width 50 height 15
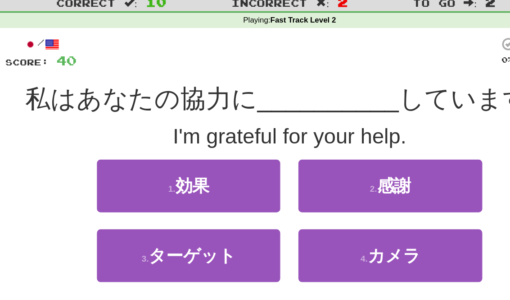
scroll to position [10, 0]
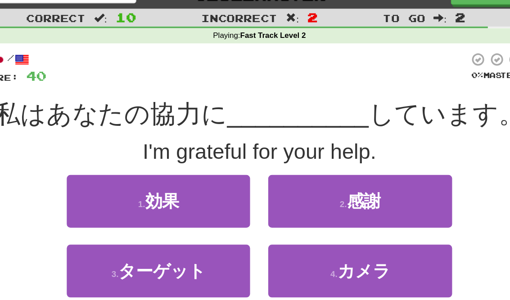
click at [297, 145] on button "2 . 感謝" at bounding box center [330, 155] width 137 height 39
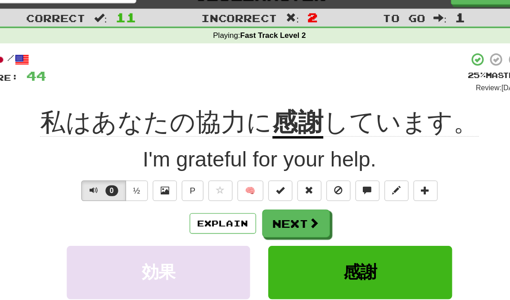
click at [292, 169] on span at bounding box center [296, 172] width 8 height 8
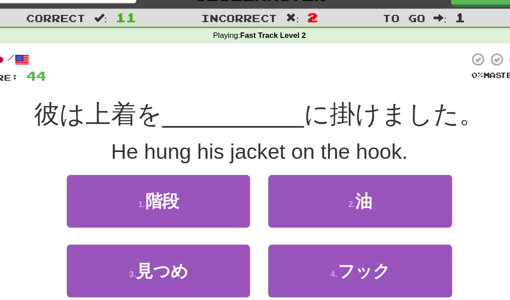
click at [313, 200] on span "フック" at bounding box center [332, 207] width 39 height 14
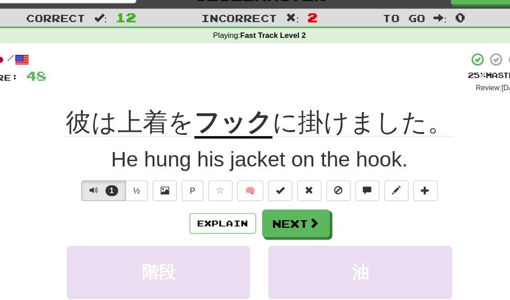
click at [257, 170] on button "Next" at bounding box center [282, 172] width 50 height 21
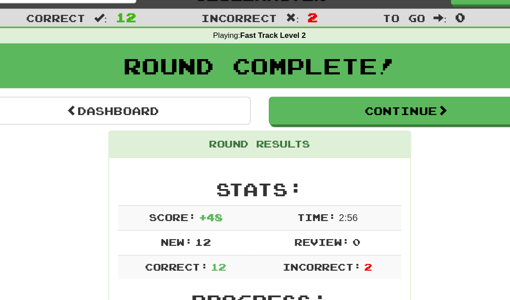
click at [46, 82] on link "Dashboard" at bounding box center [146, 88] width 205 height 21
